Goal: Find specific page/section: Find specific page/section

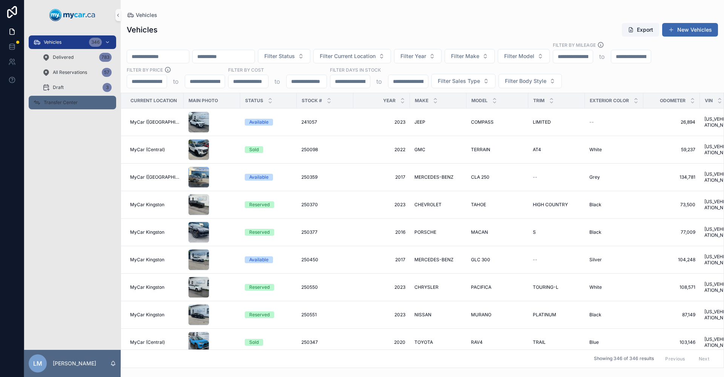
click at [74, 104] on span "Transfer Center" at bounding box center [61, 103] width 34 height 6
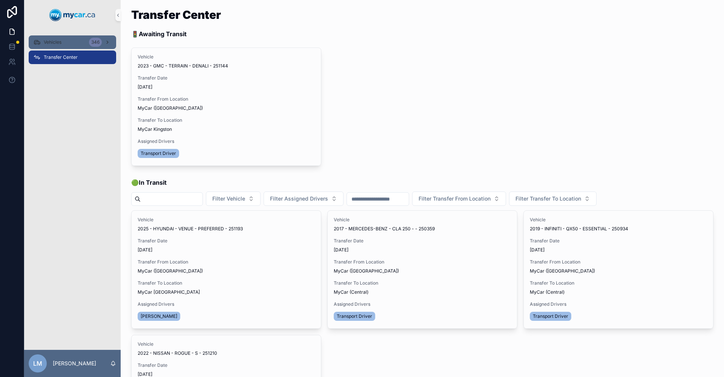
click at [52, 43] on span "Vehicles" at bounding box center [53, 42] width 18 height 6
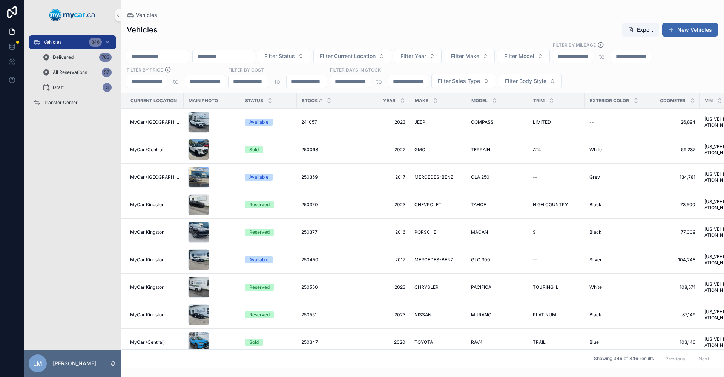
click at [189, 56] on input "scrollable content" at bounding box center [158, 56] width 62 height 11
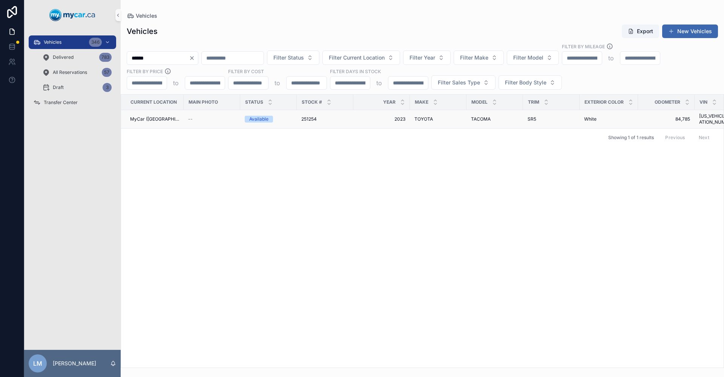
type input "******"
click at [416, 116] on span "TOYOTA" at bounding box center [423, 119] width 18 height 6
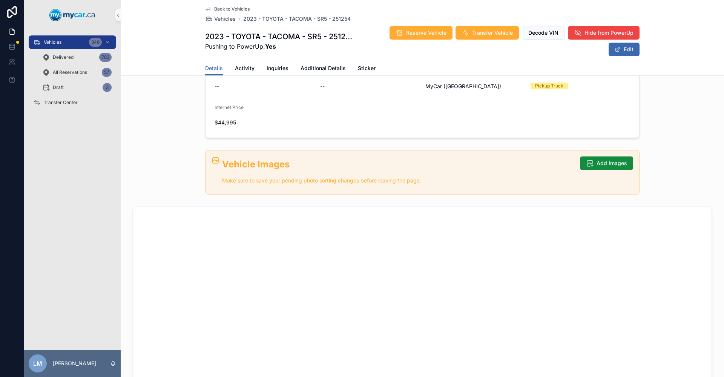
scroll to position [38, 0]
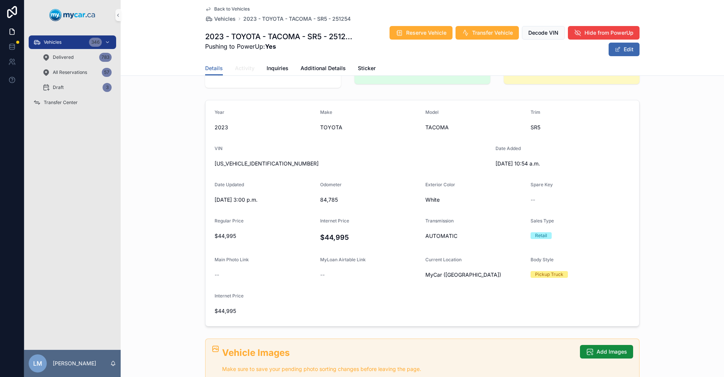
click at [243, 69] on span "Activity" at bounding box center [245, 68] width 20 height 8
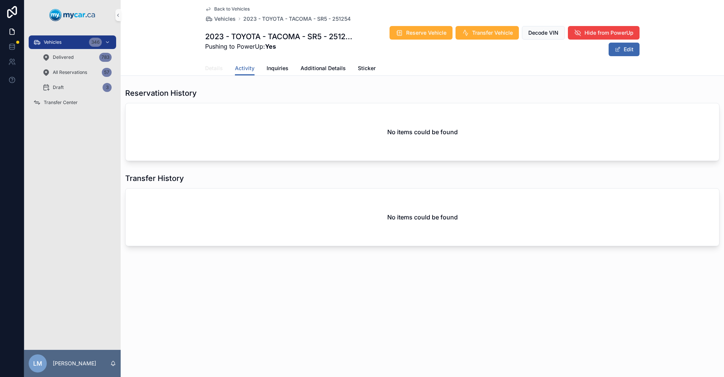
click at [211, 73] on link "Details" at bounding box center [214, 68] width 18 height 15
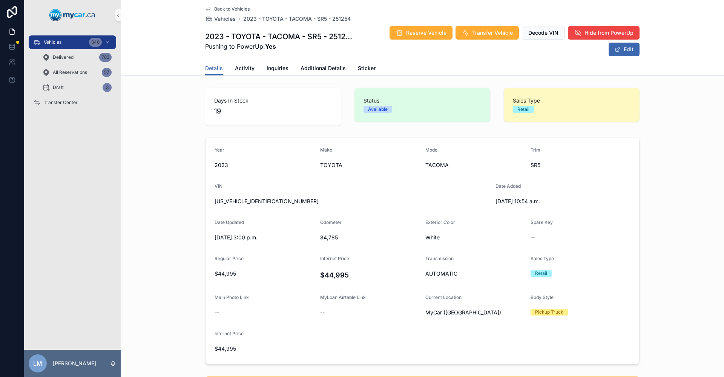
click at [247, 202] on span "[US_VEHICLE_IDENTIFICATION_NUMBER]" at bounding box center [351, 202] width 275 height 8
click at [320, 236] on span "84,785" at bounding box center [370, 238] width 100 height 8
copy span "84,785"
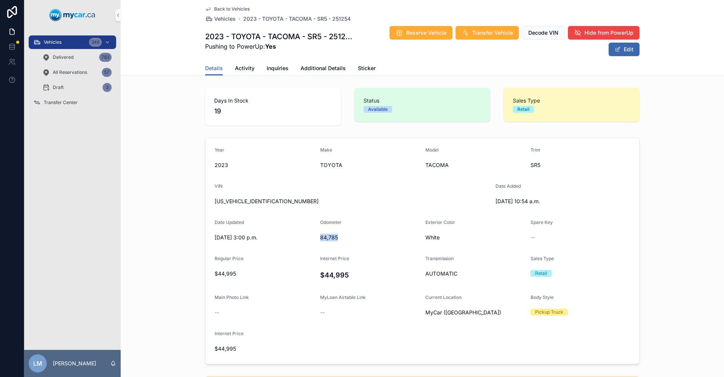
copy span "84,785"
click at [241, 198] on span "[US_VEHICLE_IDENTIFICATION_NUMBER]" at bounding box center [351, 202] width 275 height 8
copy span "[US_VEHICLE_IDENTIFICATION_NUMBER]"
click at [226, 9] on span "Back to Vehicles" at bounding box center [231, 9] width 35 height 6
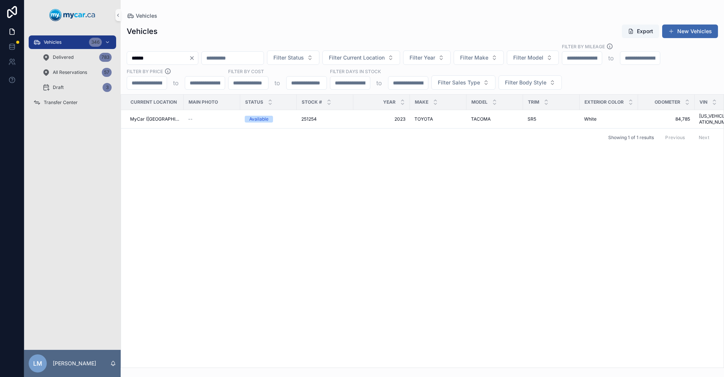
click at [195, 57] on icon "Clear" at bounding box center [192, 58] width 6 height 6
click at [178, 55] on input "scrollable content" at bounding box center [158, 58] width 62 height 11
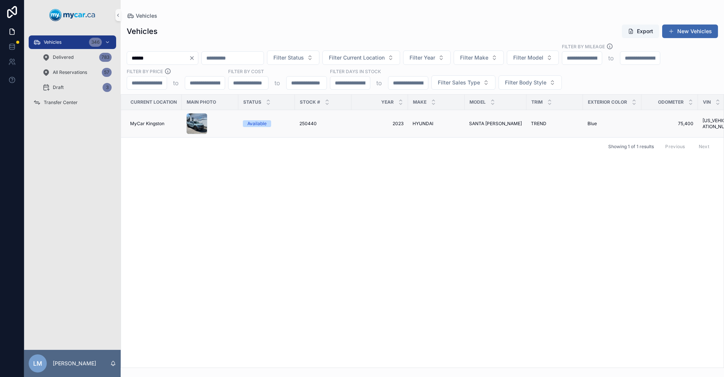
type input "******"
click at [426, 121] on span "HYUNDAI" at bounding box center [422, 124] width 21 height 6
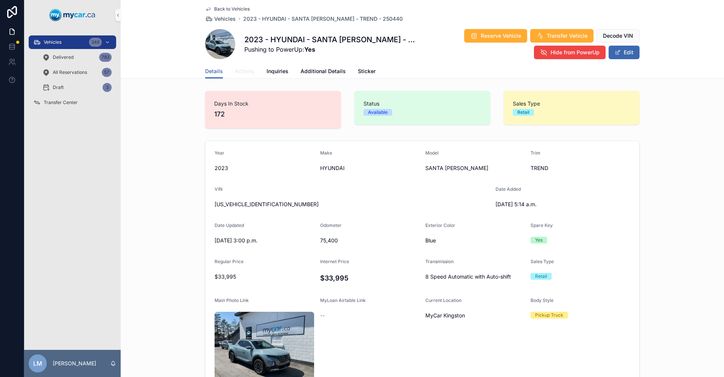
click at [245, 70] on span "Activity" at bounding box center [245, 71] width 20 height 8
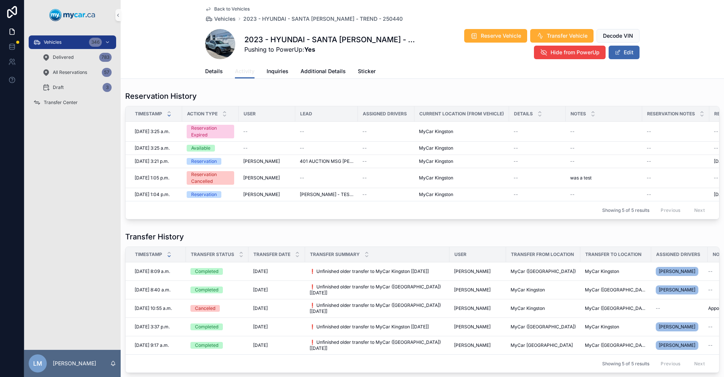
scroll to position [38, 0]
